Goal: Task Accomplishment & Management: Manage account settings

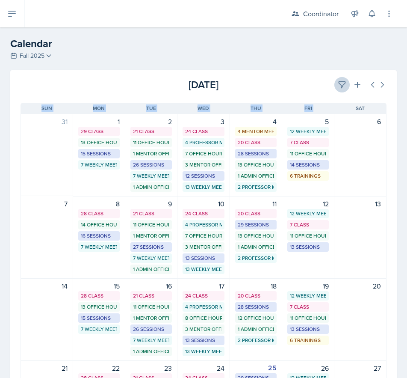
click at [334, 92] on div "[DATE] [DATE] Event Type Select Event Type All Admin Office Hour Admin Office H…" at bounding box center [203, 302] width 387 height 465
click at [338, 89] on icon at bounding box center [342, 84] width 9 height 9
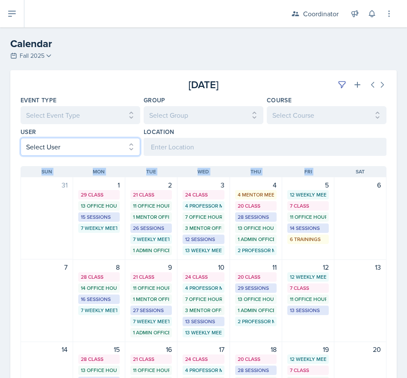
click at [66, 147] on select "Select User All [PERSON_NAME] [PERSON_NAME] [PERSON_NAME] [PERSON_NAME] [PERSON…" at bounding box center [81, 147] width 120 height 18
select select "50e6f4a0-2e80-401f-88ac-c39939a78e66"
click at [21, 138] on select "Select User All [PERSON_NAME] [PERSON_NAME] [PERSON_NAME] [PERSON_NAME] [PERSON…" at bounding box center [81, 147] width 120 height 18
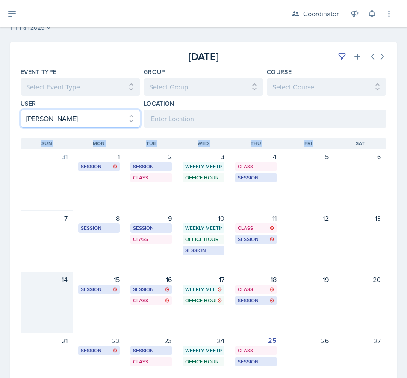
scroll to position [43, 0]
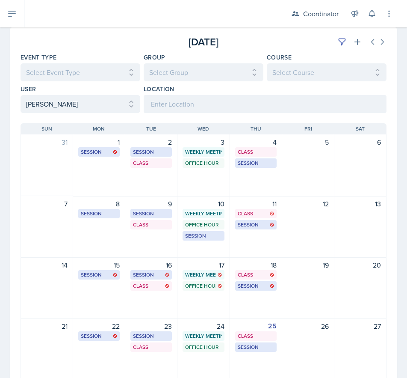
click at [11, 192] on div "[DATE] Sun [DATE] Mon [DATE] Tue [DATE] Wed [DATE] Thu [DATE] Fri [DATE] Sat 31…" at bounding box center [203, 282] width 387 height 338
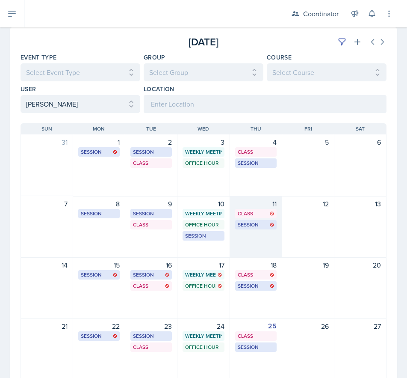
click at [272, 248] on div "11 Class SST 205 2:40 PM - 3:35 PM Session SST 150 12:30 PM - 1:30 PM" at bounding box center [256, 227] width 52 height 62
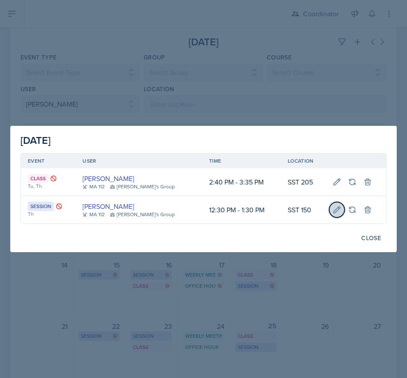
click at [333, 208] on icon at bounding box center [337, 209] width 9 height 9
select select "30b582fb-8ac9-49fb-a214-1fb047ccc295"
select select "12"
select select "30"
select select "1"
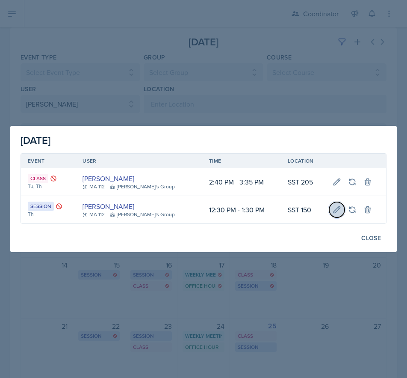
select select "30"
type input "SST 150"
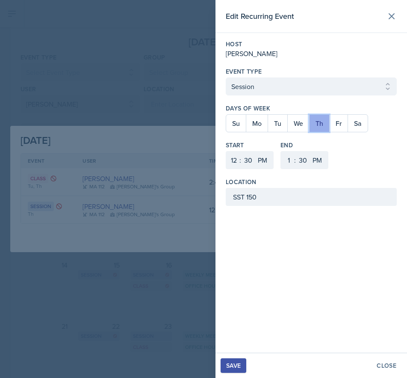
click at [319, 124] on button "Th" at bounding box center [319, 123] width 20 height 17
click at [303, 124] on button "We" at bounding box center [298, 123] width 22 height 17
click at [252, 159] on select "00 05 10 15 20 25 30 35 40 45 50 55" at bounding box center [248, 160] width 14 height 18
select select "45"
click at [241, 151] on select "00 05 10 15 20 25 30 35 40 45 50 55" at bounding box center [248, 160] width 14 height 18
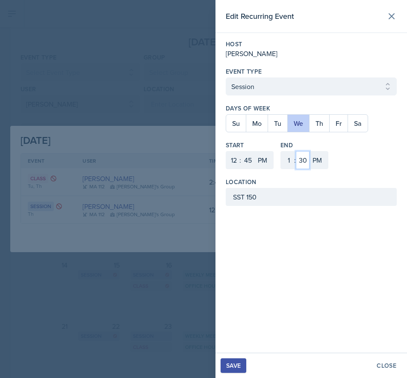
click at [307, 164] on select "00 05 10 15 20 25 30 35 40 45 50 55" at bounding box center [303, 160] width 14 height 18
select select "45"
click at [296, 151] on select "00 05 10 15 20 25 30 35 40 45 50 55" at bounding box center [303, 160] width 14 height 18
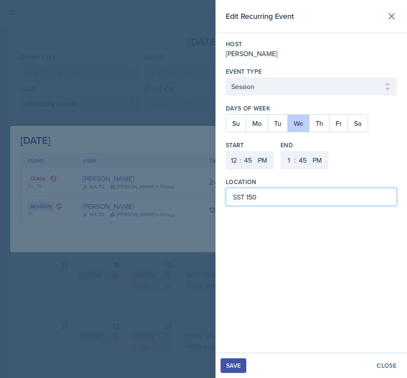
click at [273, 202] on input "SST 150" at bounding box center [311, 197] width 171 height 18
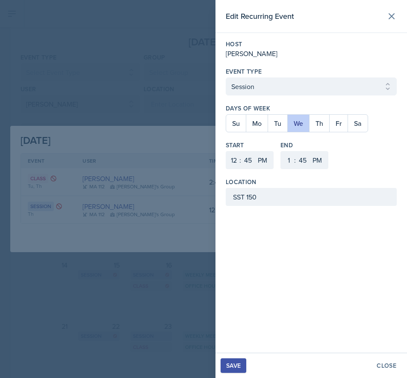
click at [240, 362] on div "Save" at bounding box center [233, 365] width 15 height 7
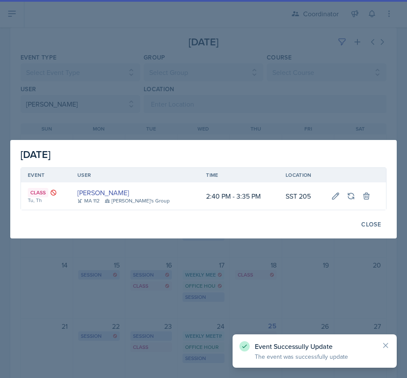
click at [176, 314] on div at bounding box center [203, 189] width 407 height 378
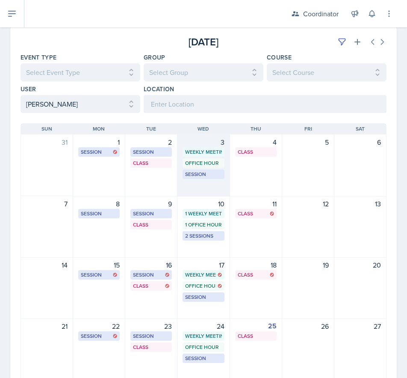
click at [202, 195] on div "3 Weekly Meeting SSC 11:30 AM - 12:30 PM Office Hour SSC 6:00 PM - 7:00 PM Sess…" at bounding box center [203, 165] width 52 height 62
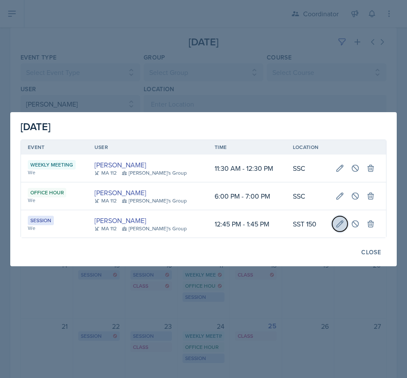
click at [341, 221] on button at bounding box center [339, 223] width 15 height 15
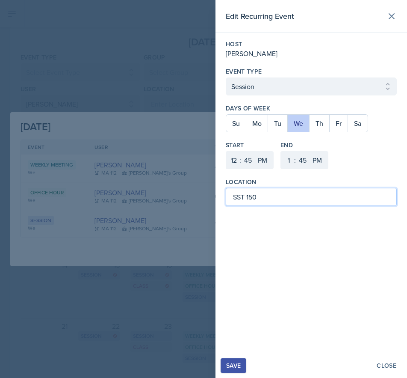
click at [257, 196] on input "SST 150" at bounding box center [311, 197] width 171 height 18
type input "S"
type input "BAB 224"
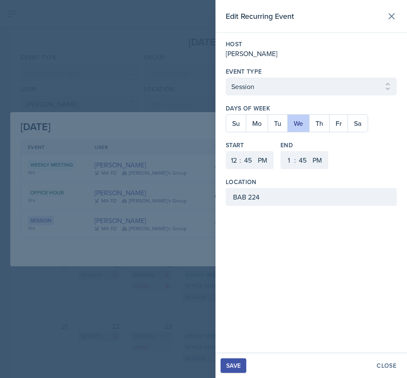
click at [242, 360] on button "Save" at bounding box center [234, 365] width 26 height 15
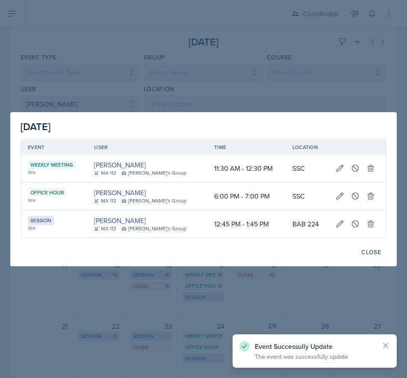
click at [183, 84] on div at bounding box center [203, 189] width 407 height 378
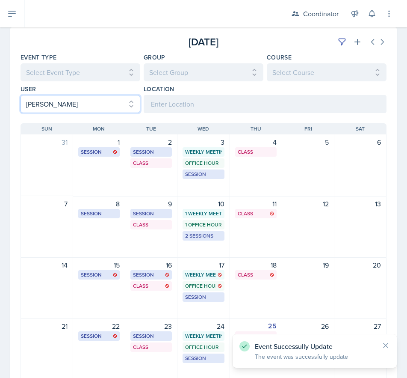
click at [80, 106] on select "Select User All [PERSON_NAME] [PERSON_NAME] [PERSON_NAME] [PERSON_NAME] [PERSON…" at bounding box center [81, 104] width 120 height 18
click at [21, 95] on select "Select User All [PERSON_NAME] [PERSON_NAME] [PERSON_NAME] [PERSON_NAME] [PERSON…" at bounding box center [81, 104] width 120 height 18
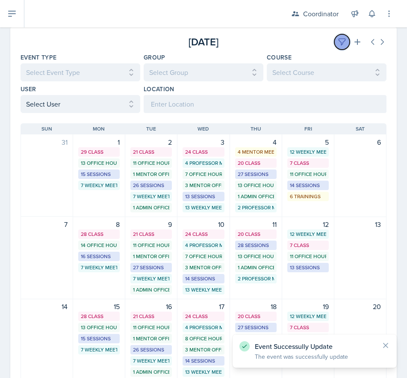
click at [338, 43] on icon at bounding box center [342, 42] width 9 height 9
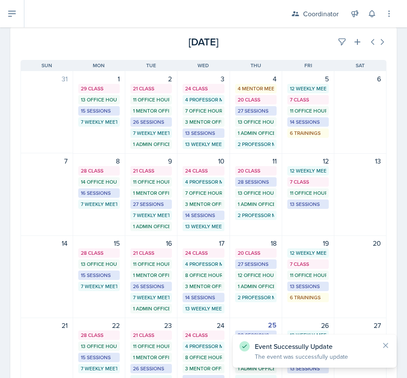
click at [296, 43] on div "[DATE]" at bounding box center [326, 41] width 122 height 15
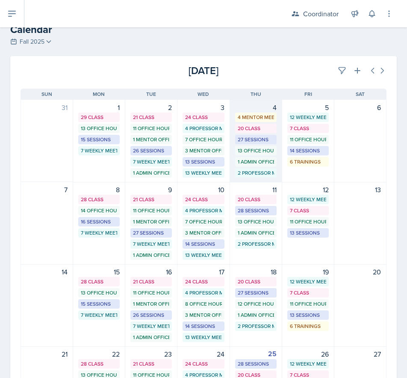
scroll to position [0, 0]
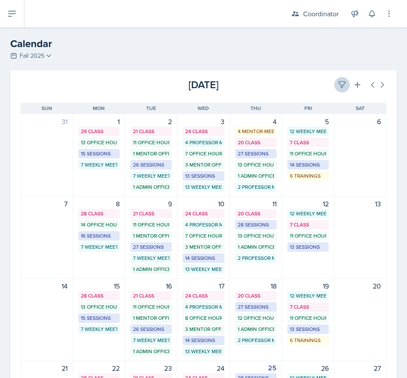
click at [343, 89] on div "[DATE]" at bounding box center [326, 84] width 122 height 15
click at [339, 87] on icon at bounding box center [342, 84] width 9 height 9
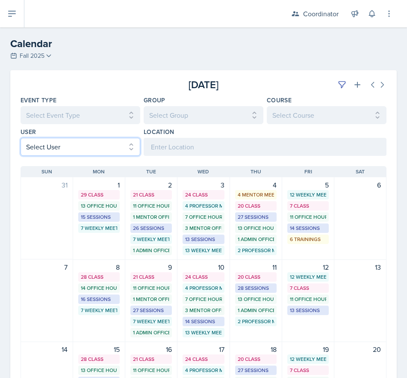
click at [56, 152] on select "Select User All [PERSON_NAME] [PERSON_NAME] [PERSON_NAME] [PERSON_NAME] [PERSON…" at bounding box center [81, 147] width 120 height 18
select select "a44937de-c186-4ef8-bba0-151bc255a74a"
click at [21, 138] on select "Select User All [PERSON_NAME] [PERSON_NAME] [PERSON_NAME] [PERSON_NAME] [PERSON…" at bounding box center [81, 147] width 120 height 18
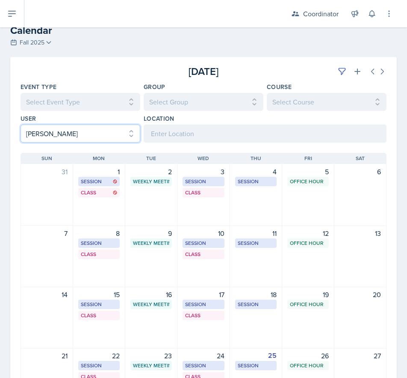
scroll to position [43, 0]
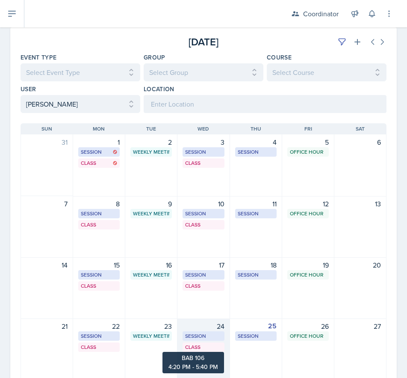
click at [198, 346] on div "Class" at bounding box center [203, 347] width 36 height 8
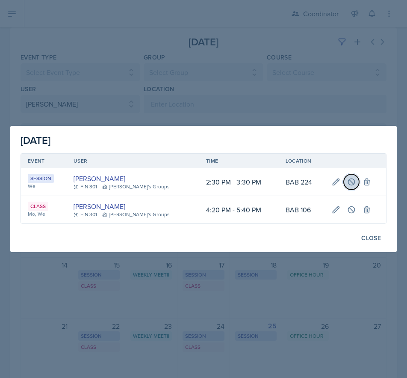
click at [347, 181] on icon at bounding box center [351, 181] width 9 height 9
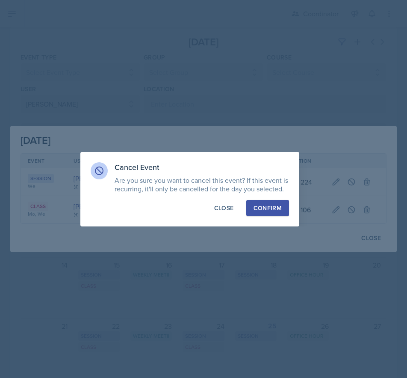
click at [269, 210] on div "Confirm" at bounding box center [268, 208] width 28 height 9
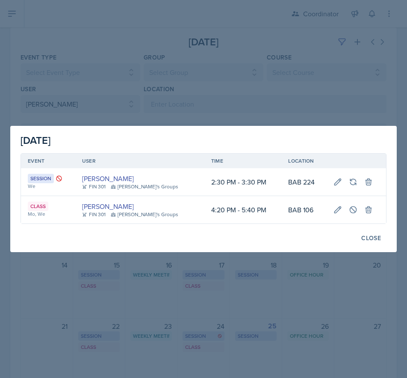
click at [130, 115] on div at bounding box center [203, 189] width 407 height 378
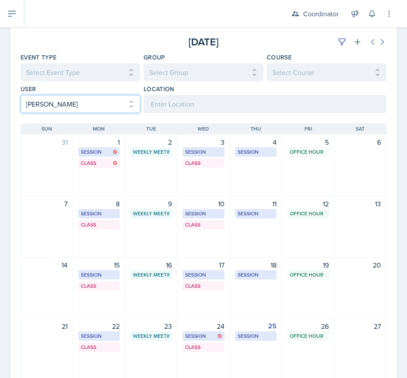
click at [56, 106] on select "Select User All [PERSON_NAME] [PERSON_NAME] [PERSON_NAME] [PERSON_NAME] [PERSON…" at bounding box center [81, 104] width 120 height 18
select select
click at [21, 95] on select "Select User All [PERSON_NAME] [PERSON_NAME] [PERSON_NAME] [PERSON_NAME] [PERSON…" at bounding box center [81, 104] width 120 height 18
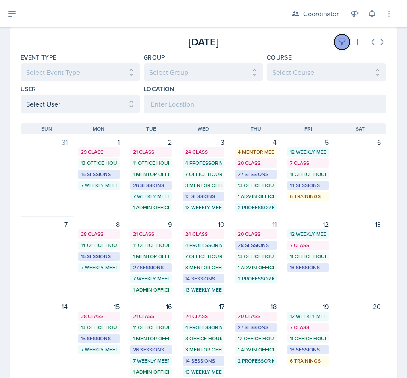
click at [338, 41] on icon at bounding box center [342, 42] width 9 height 9
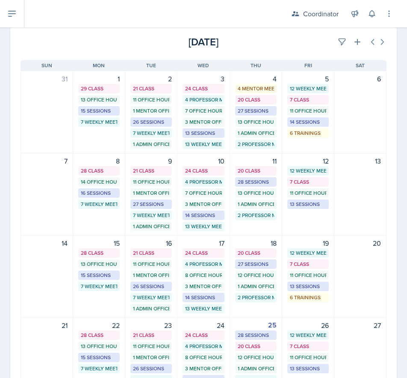
click at [221, 36] on div "[DATE]" at bounding box center [203, 41] width 122 height 15
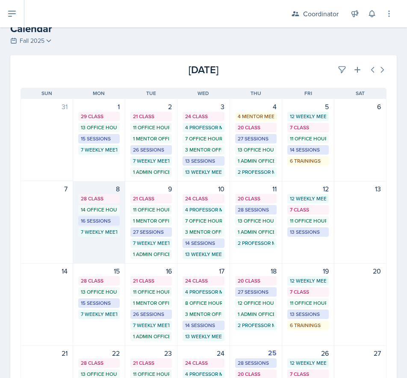
scroll to position [0, 0]
